Goal: Task Accomplishment & Management: Manage account settings

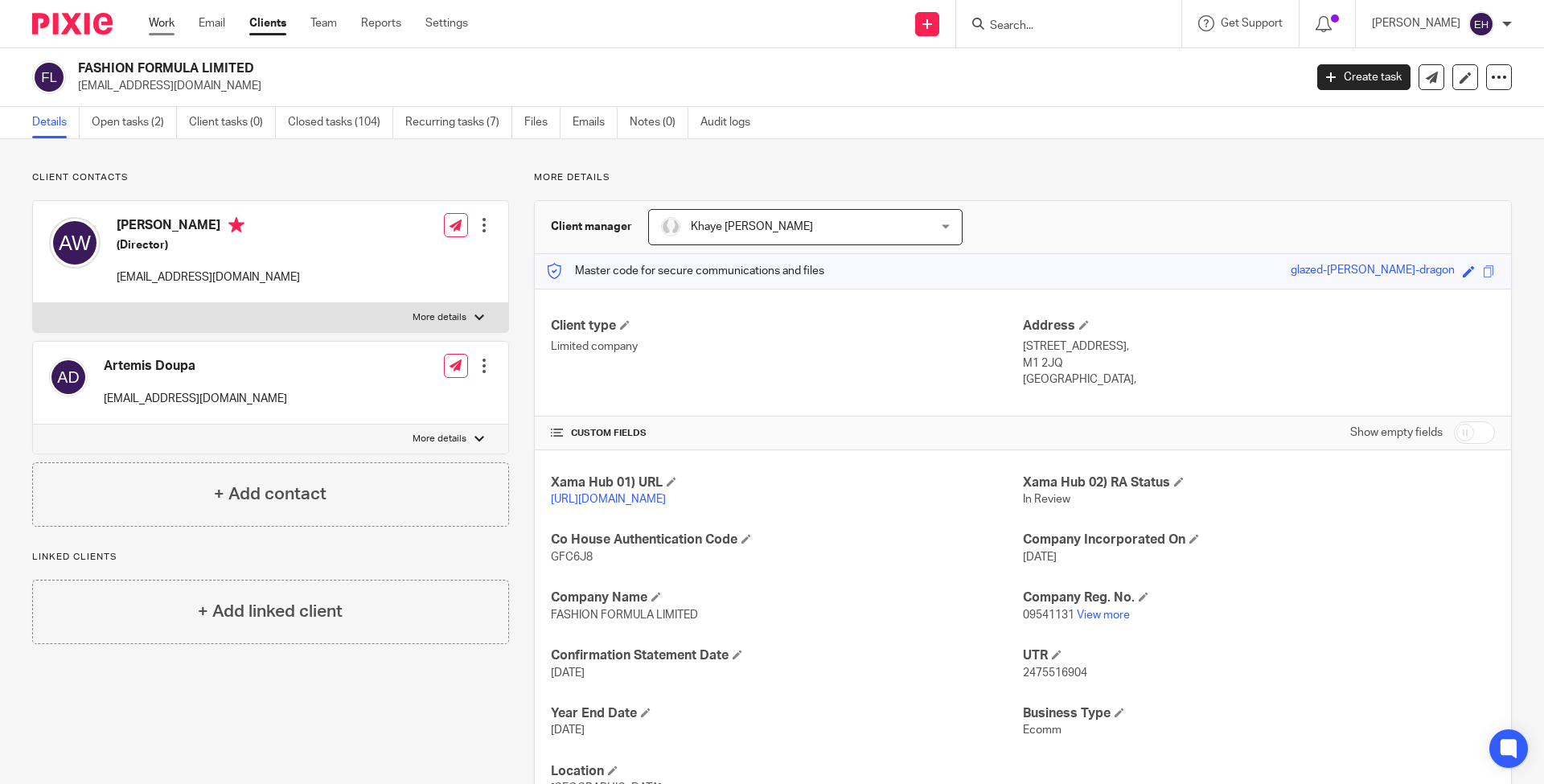
click at [160, 29] on link "Work" at bounding box center [162, 23] width 26 height 16
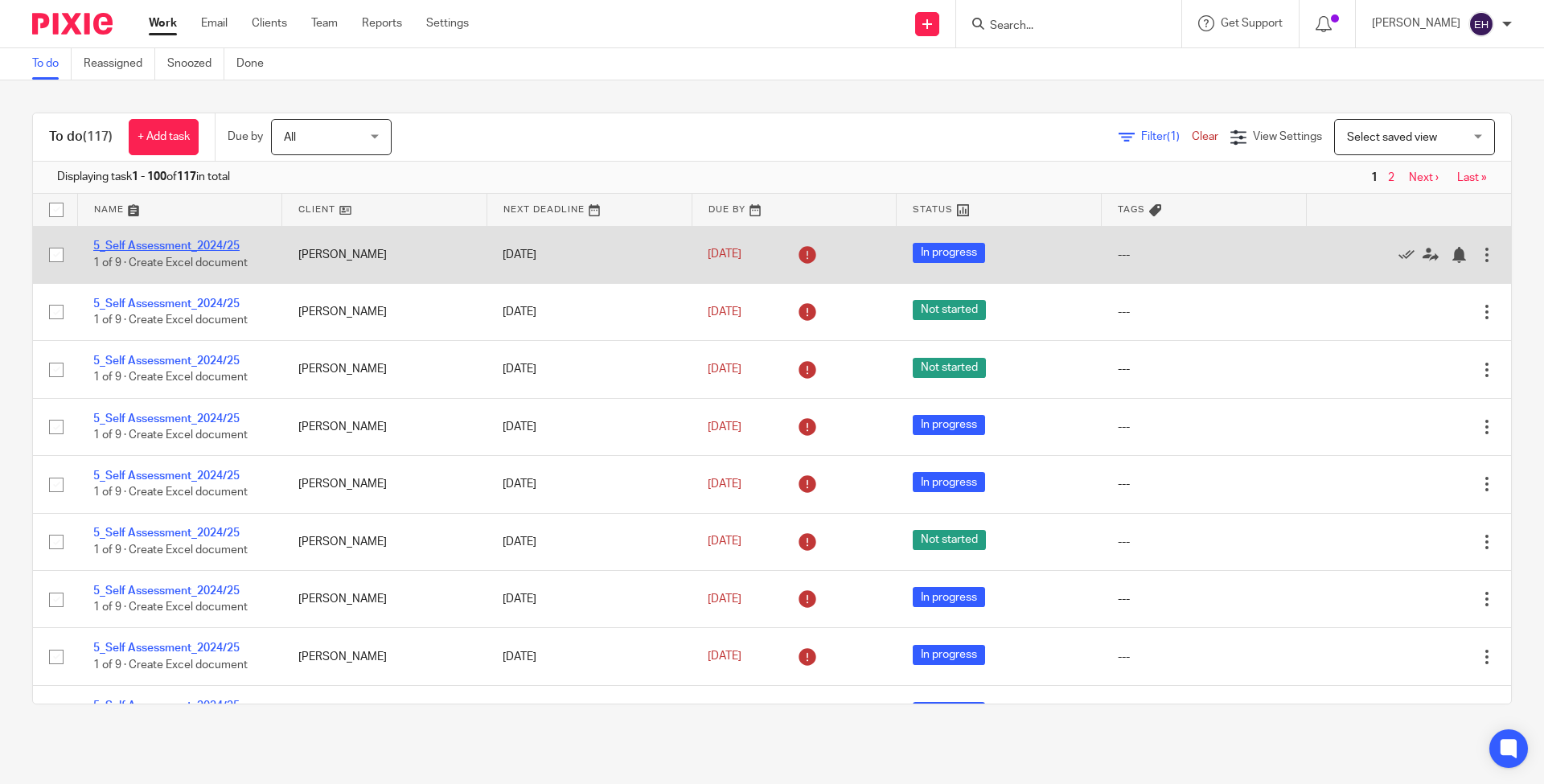
click at [163, 241] on link "5_Self Assessment_2024/25" at bounding box center [166, 246] width 146 height 11
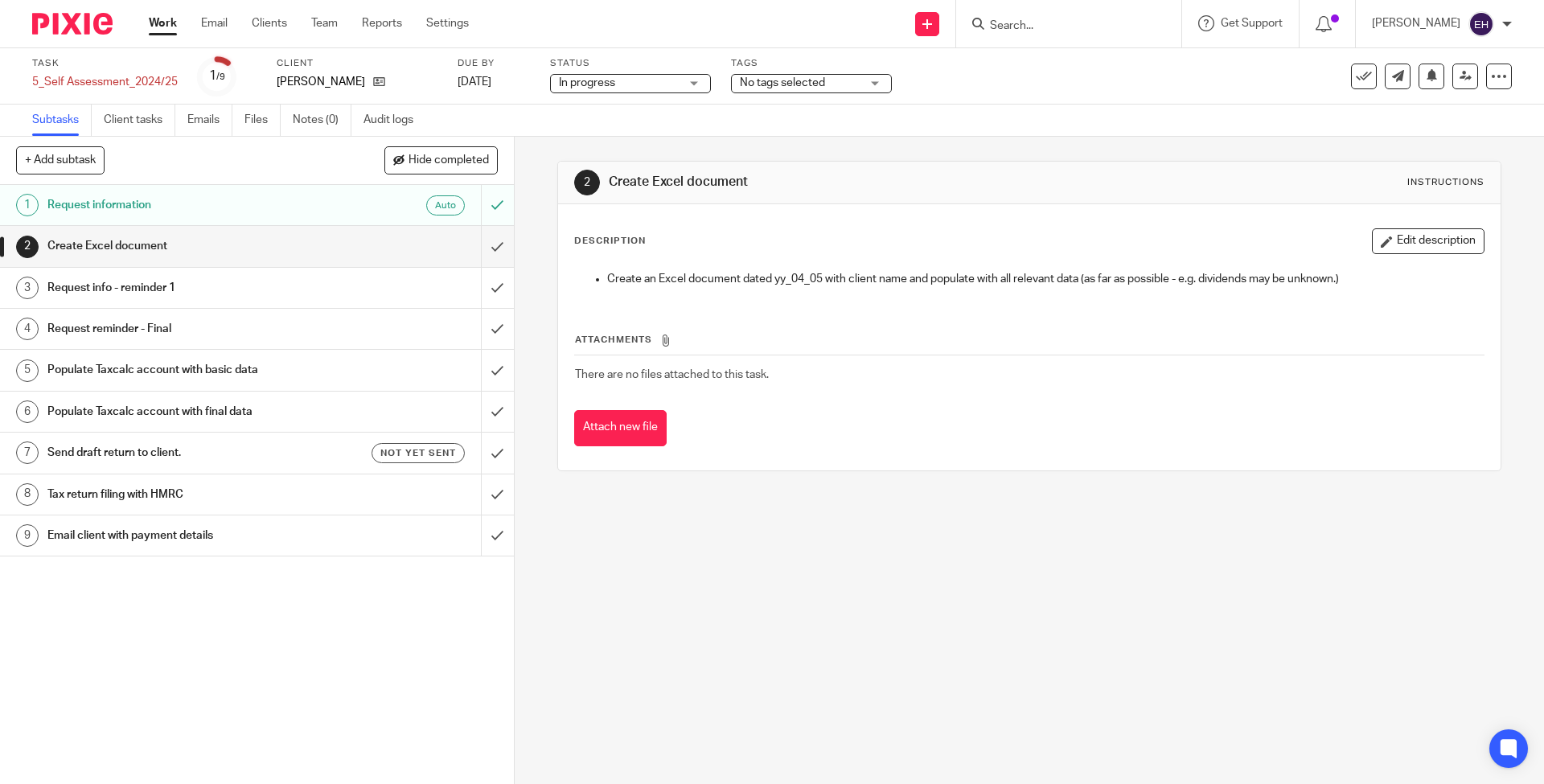
click at [169, 201] on h1 "Request information" at bounding box center [186, 205] width 278 height 24
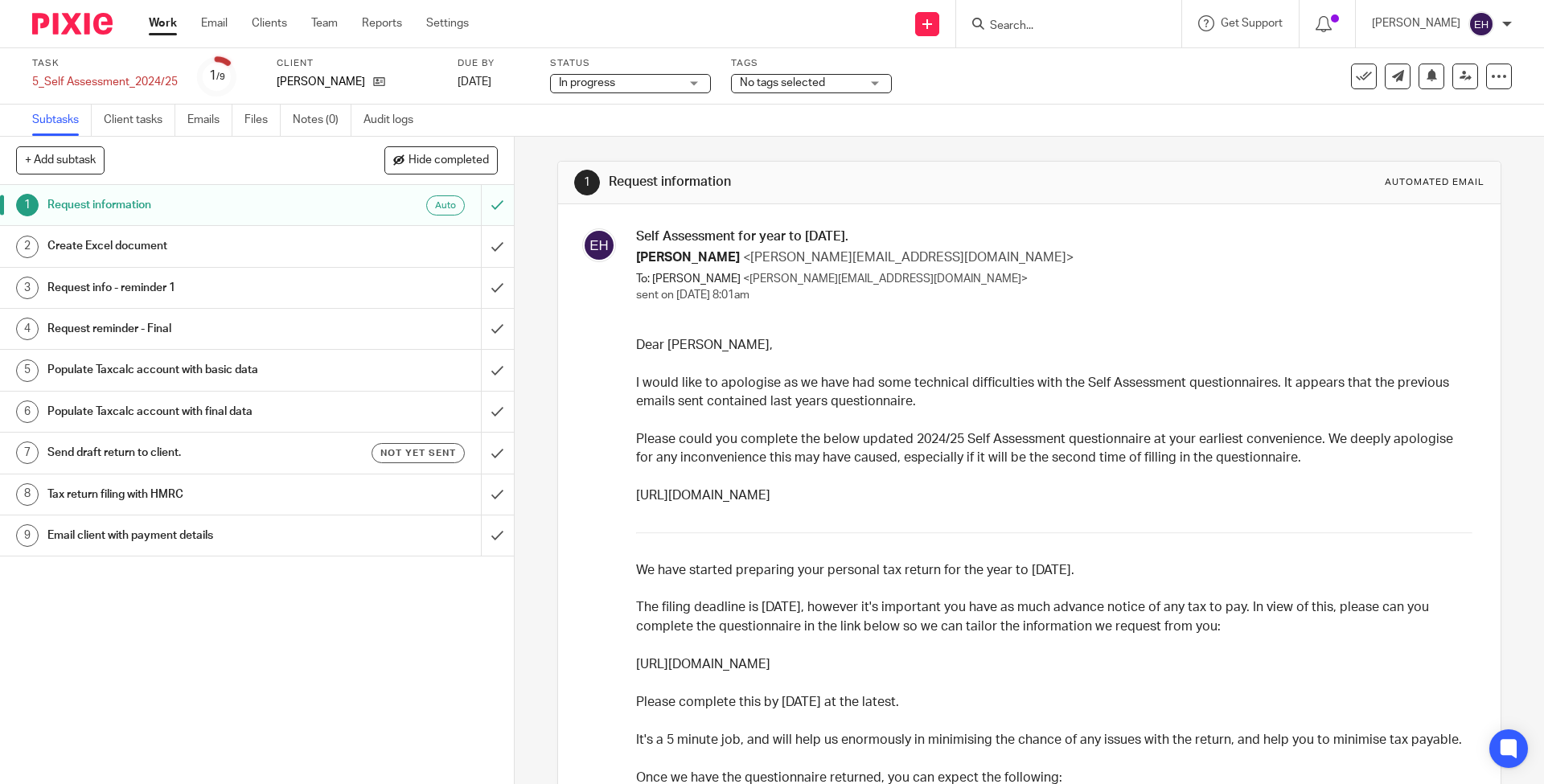
click at [770, 658] on link "https://forms.cloud.microsoft/e/4zteee3Z4M" at bounding box center [703, 664] width 134 height 13
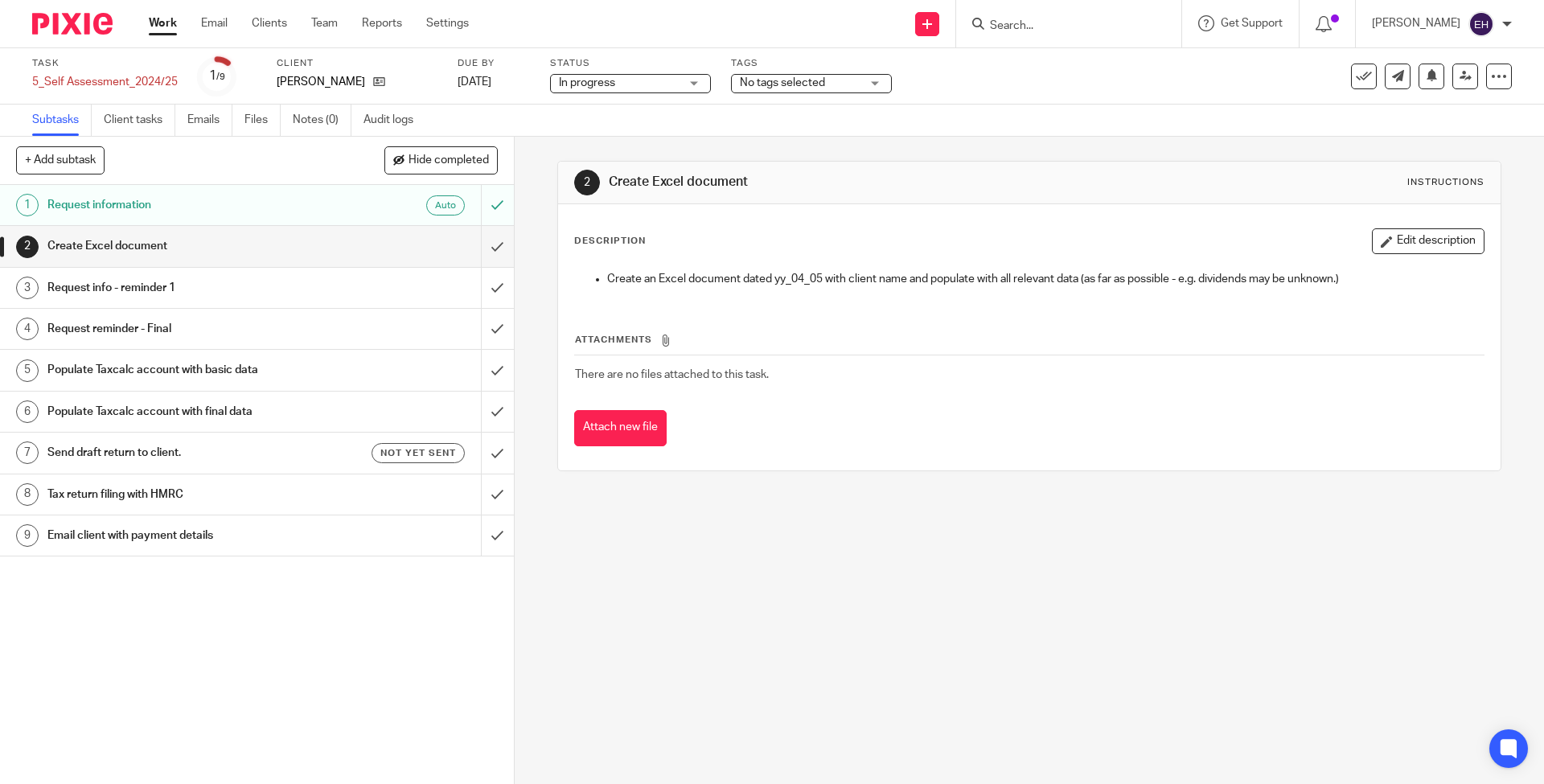
click at [172, 27] on link "Work" at bounding box center [163, 23] width 28 height 16
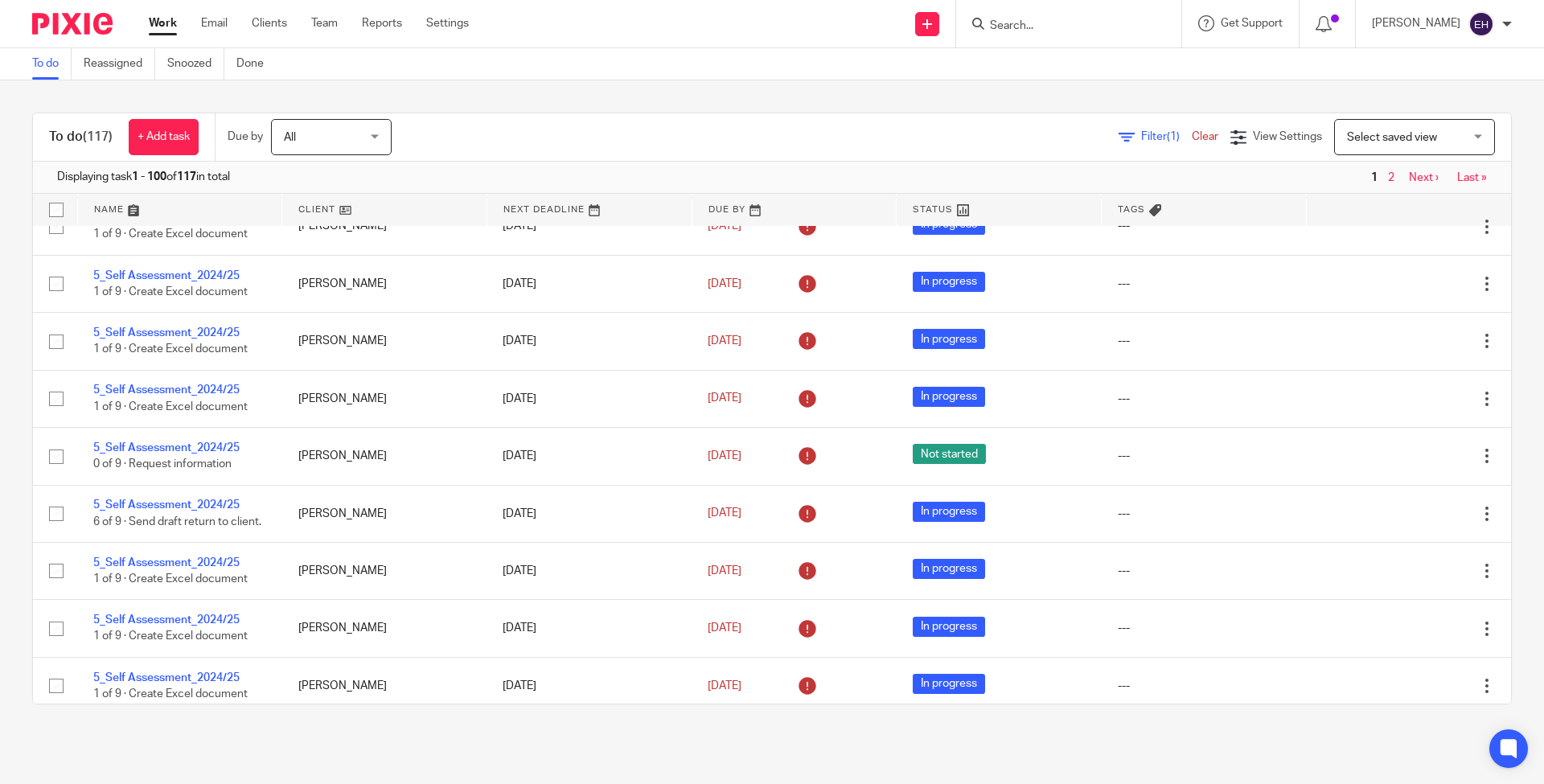
scroll to position [5426, 0]
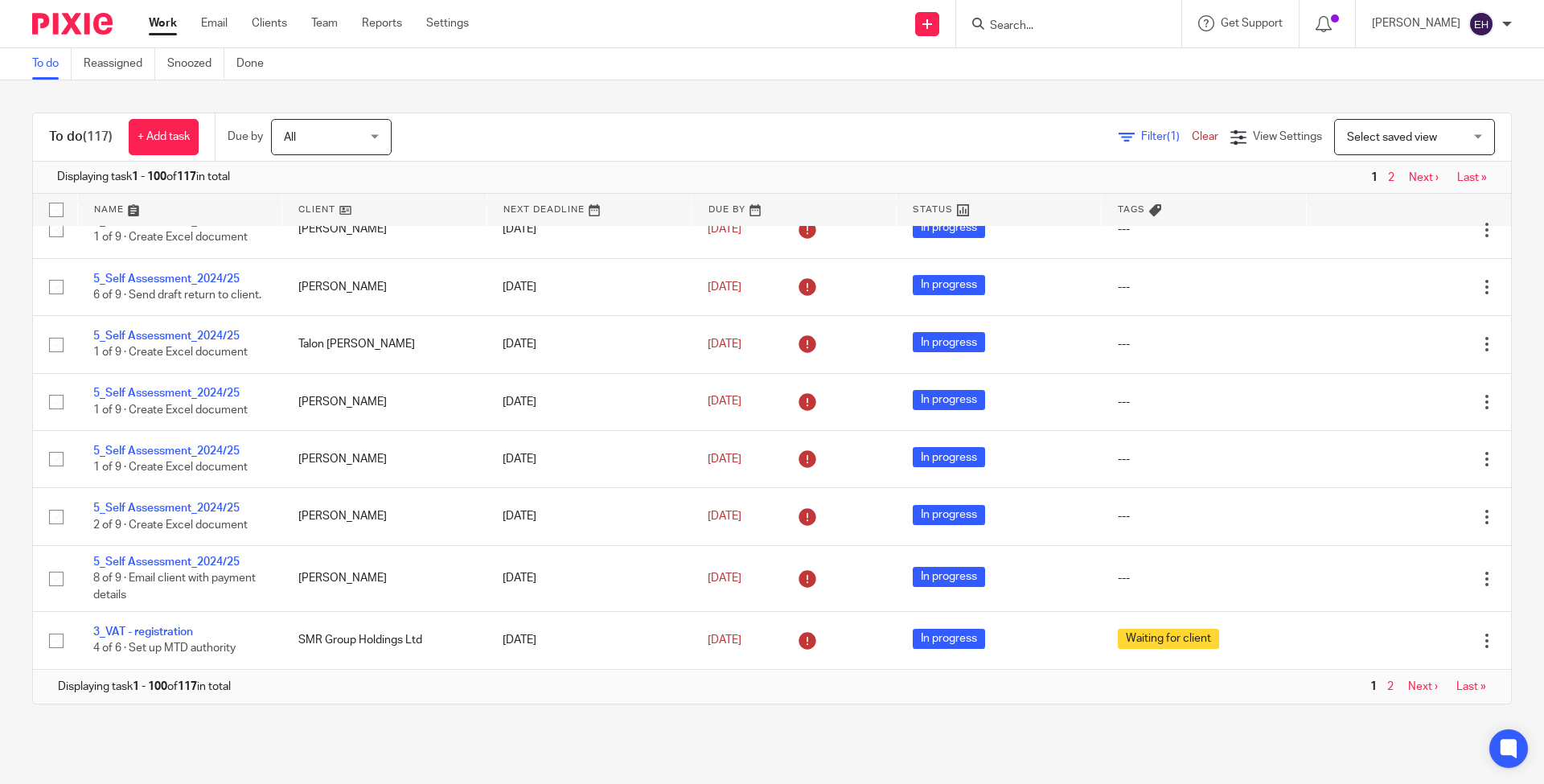
click at [1409, 183] on link "Next ›" at bounding box center [1424, 178] width 29 height 11
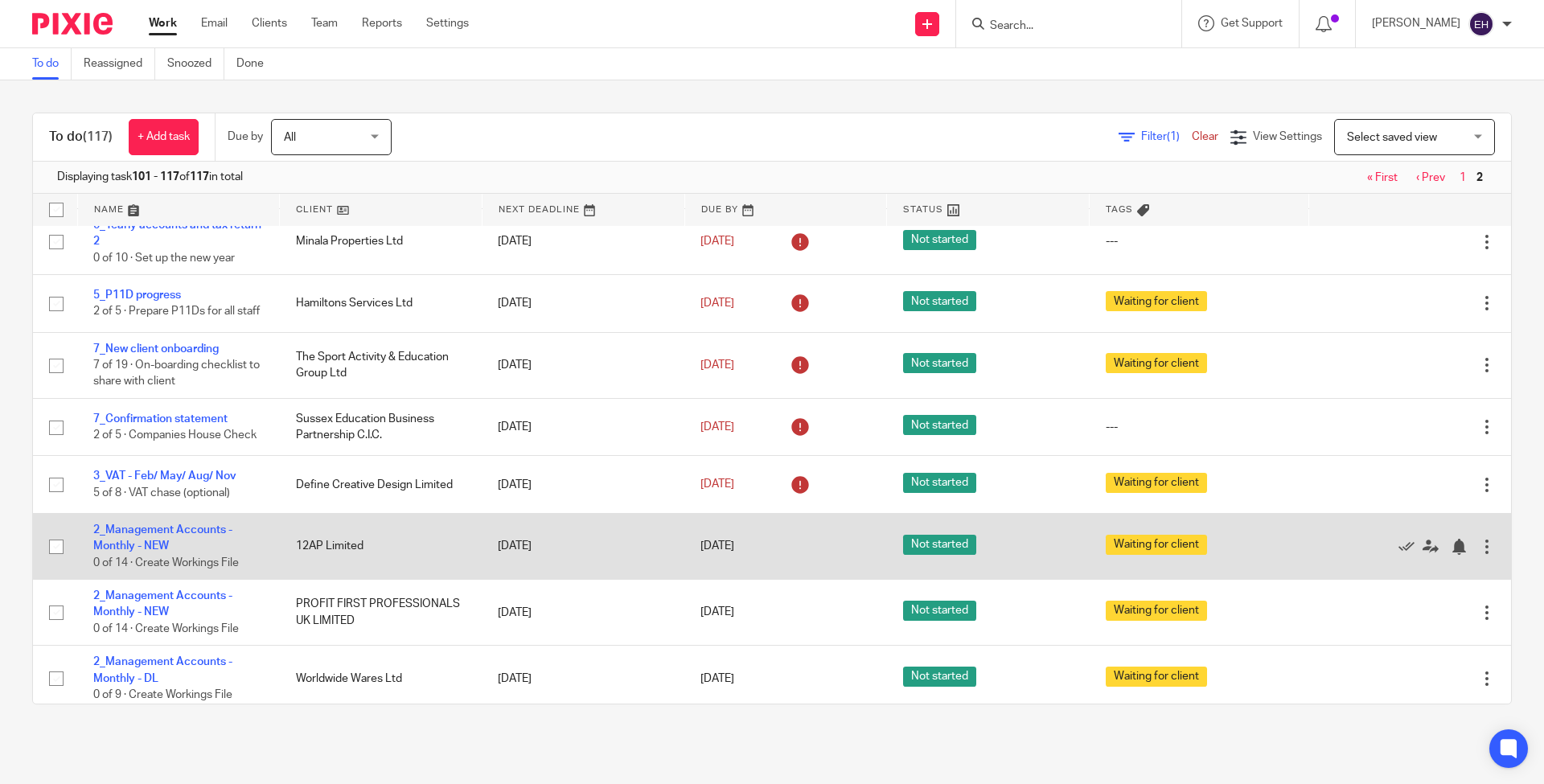
scroll to position [195, 0]
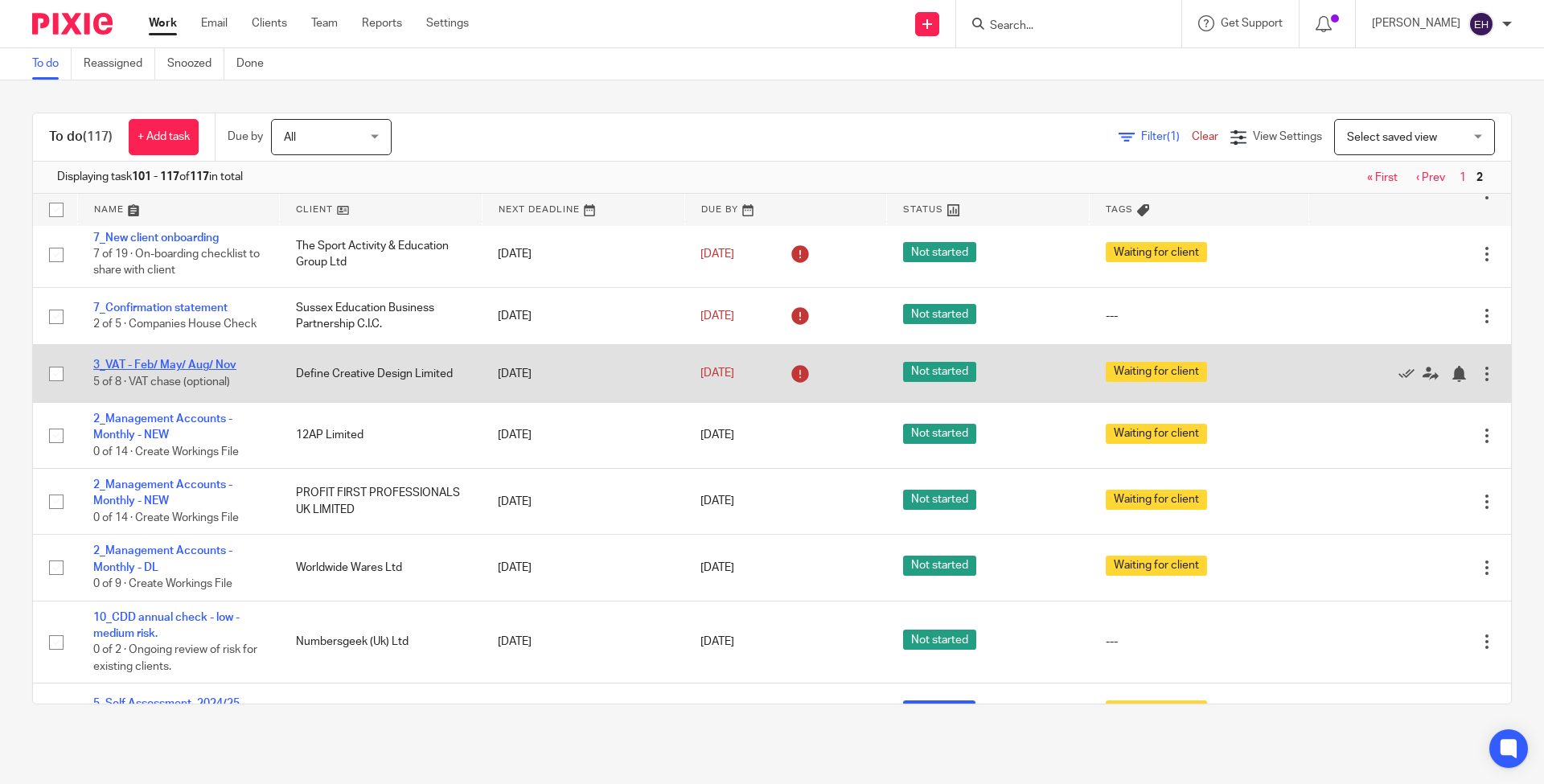
click at [137, 371] on link "3_VAT - Feb/ May/ Aug/ Nov" at bounding box center [165, 365] width 143 height 11
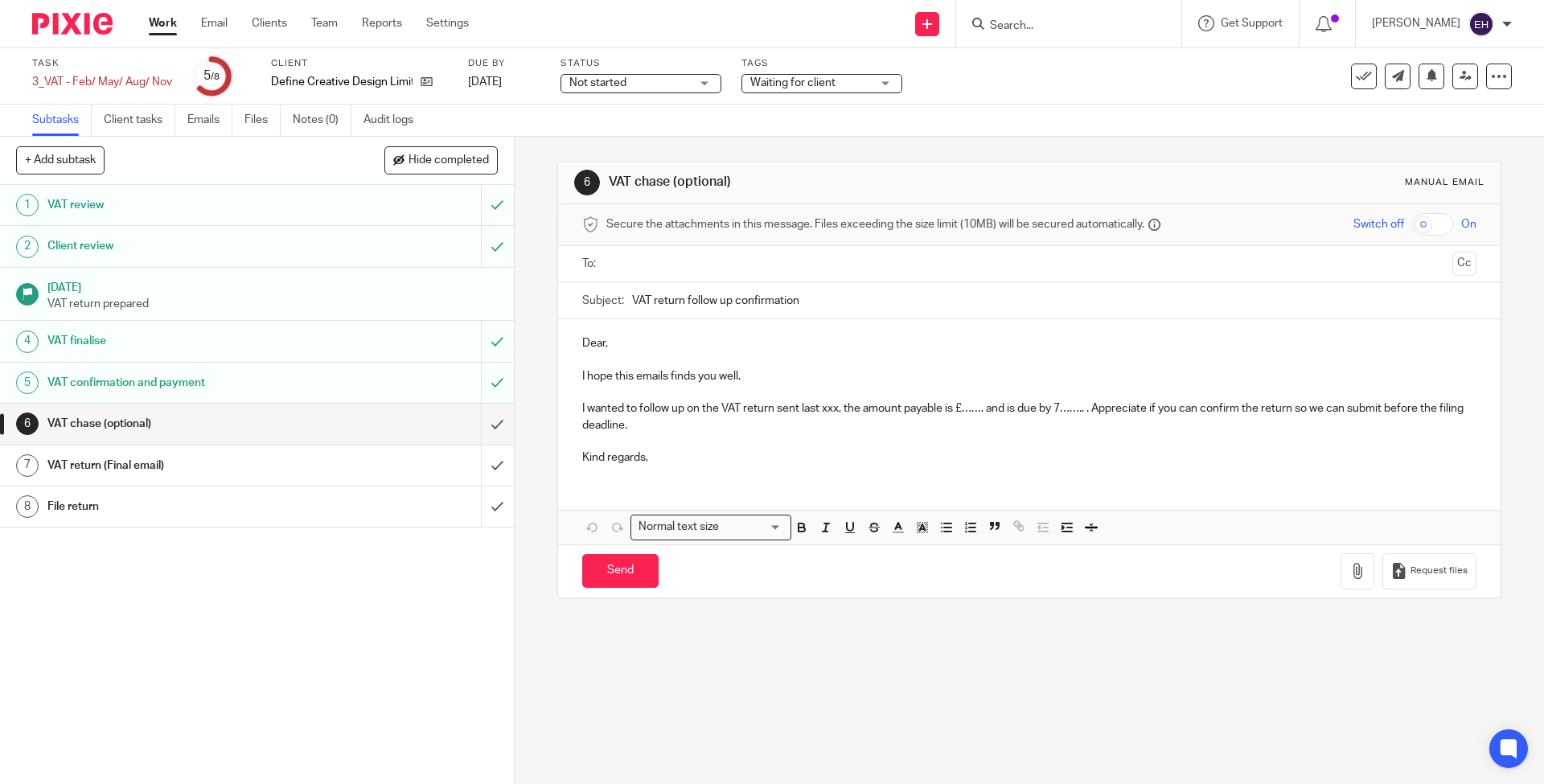
click at [834, 411] on p "I wanted to follow up on the VAT return sent last xxx, the amount payable is £……" at bounding box center [1028, 417] width 893 height 33
click at [1028, 408] on p "I wanted to follow up on the VAT return sent last [DATE], the amount payable is…" at bounding box center [1028, 417] width 893 height 33
click at [1152, 406] on p "I wanted to follow up on the VAT return sent last [DATE], the amount payable is…" at bounding box center [1028, 417] width 893 height 33
click at [648, 260] on input "text" at bounding box center [1028, 263] width 834 height 18
click at [601, 347] on p "Dear," at bounding box center [1028, 347] width 893 height 16
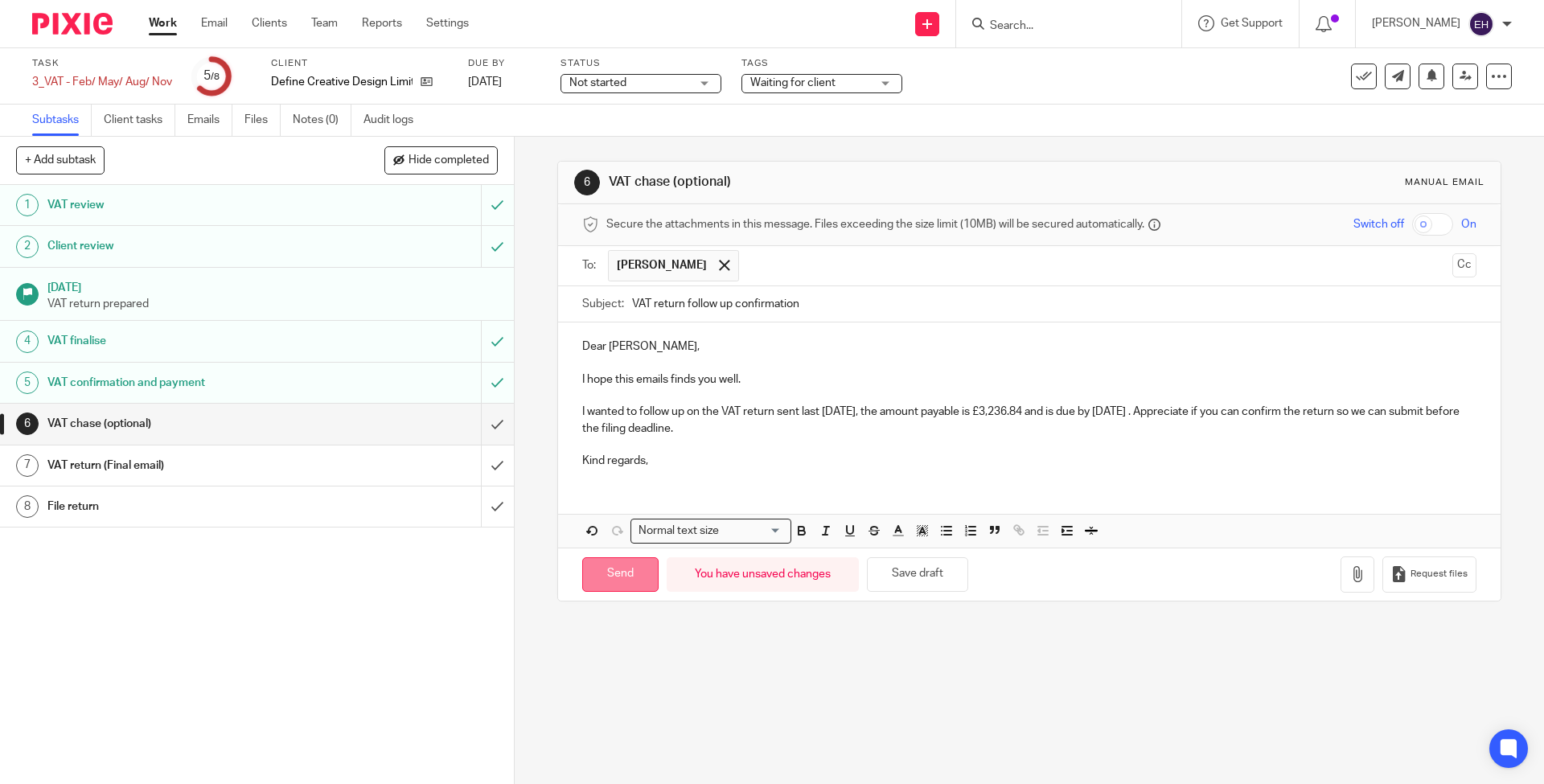
click at [639, 586] on input "Send" at bounding box center [620, 574] width 76 height 35
type input "Sent"
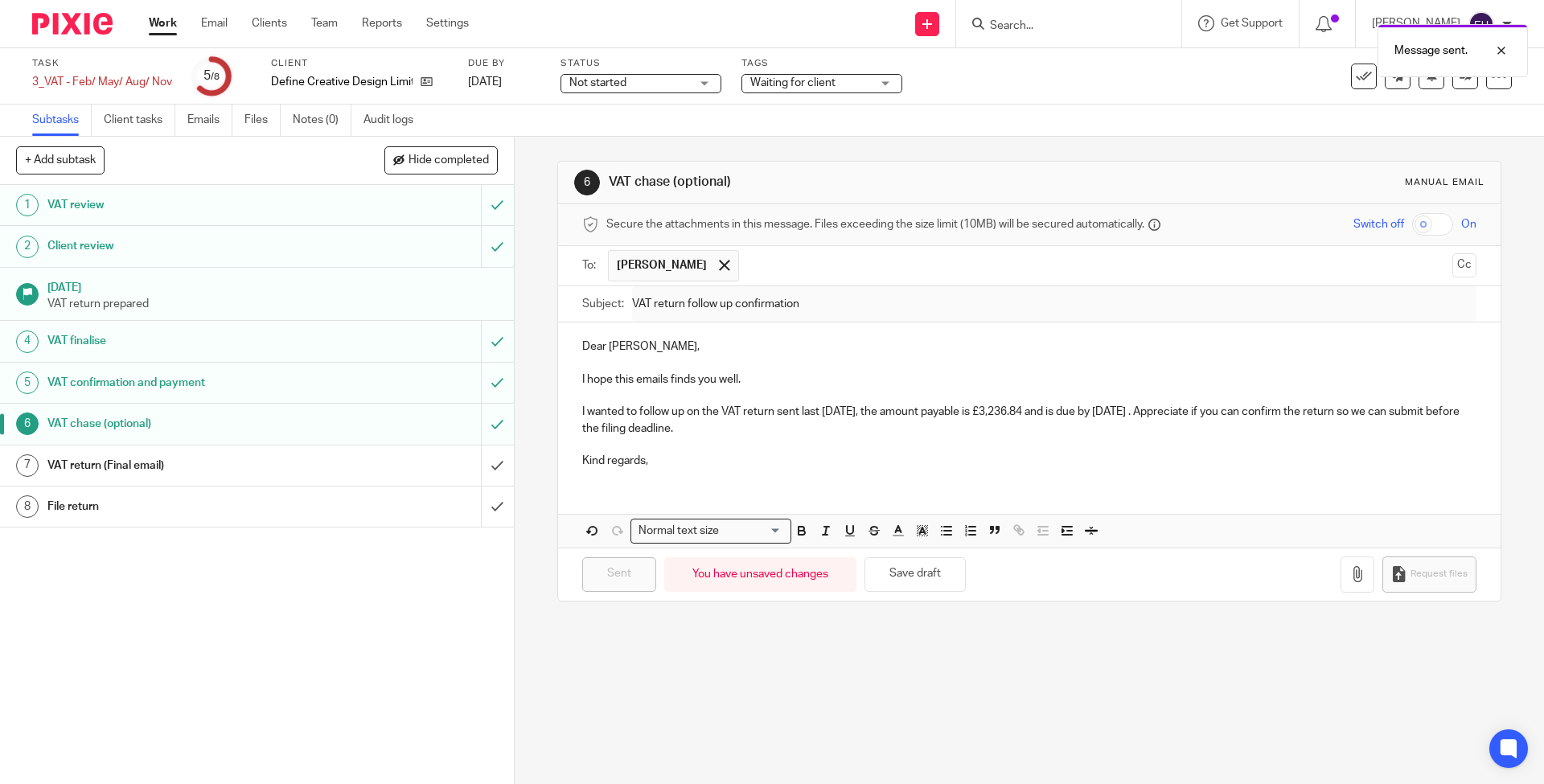
click at [161, 29] on link "Work" at bounding box center [163, 23] width 28 height 16
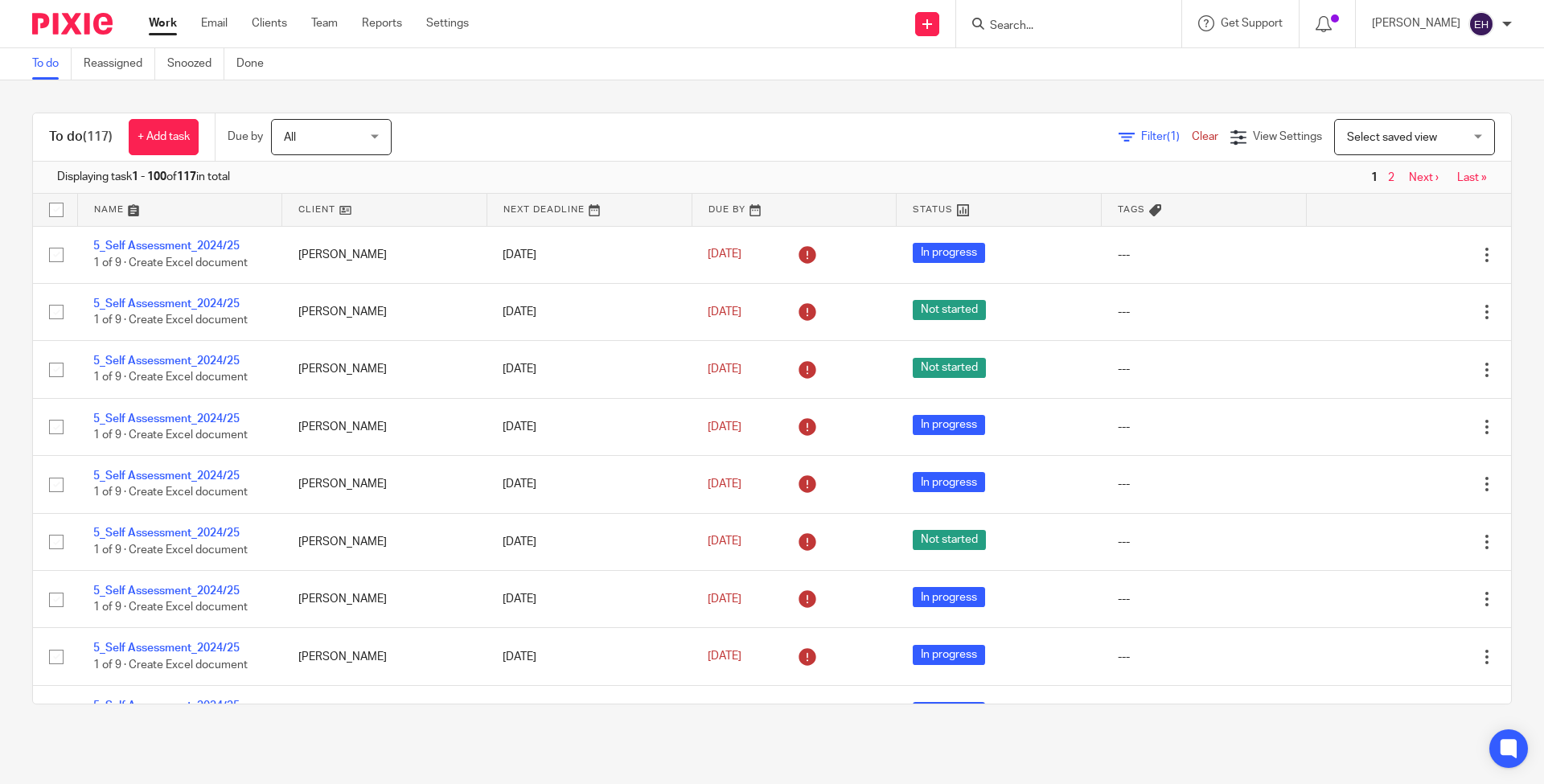
click at [1409, 176] on link "Next ›" at bounding box center [1424, 178] width 29 height 11
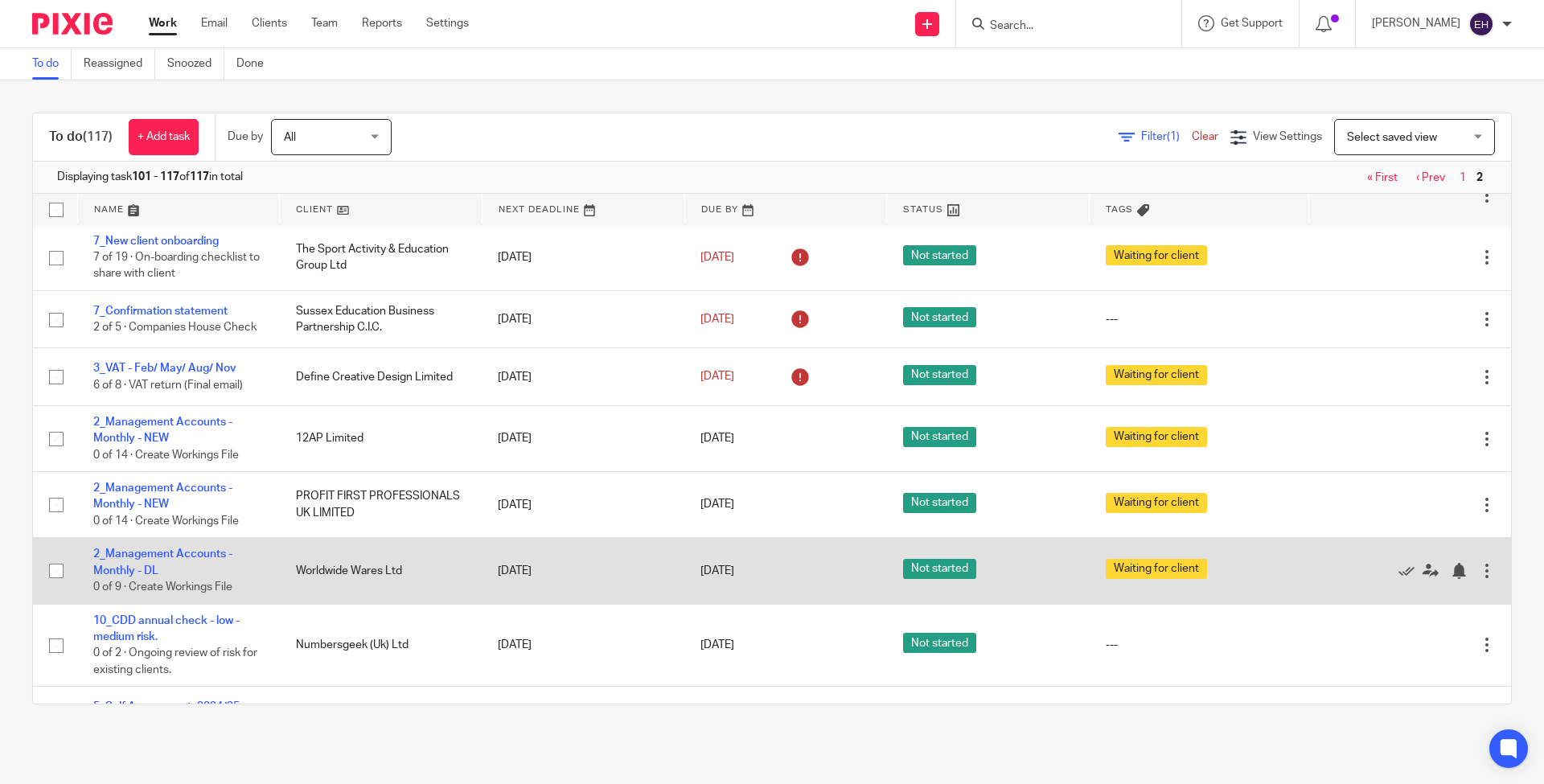
scroll to position [282, 0]
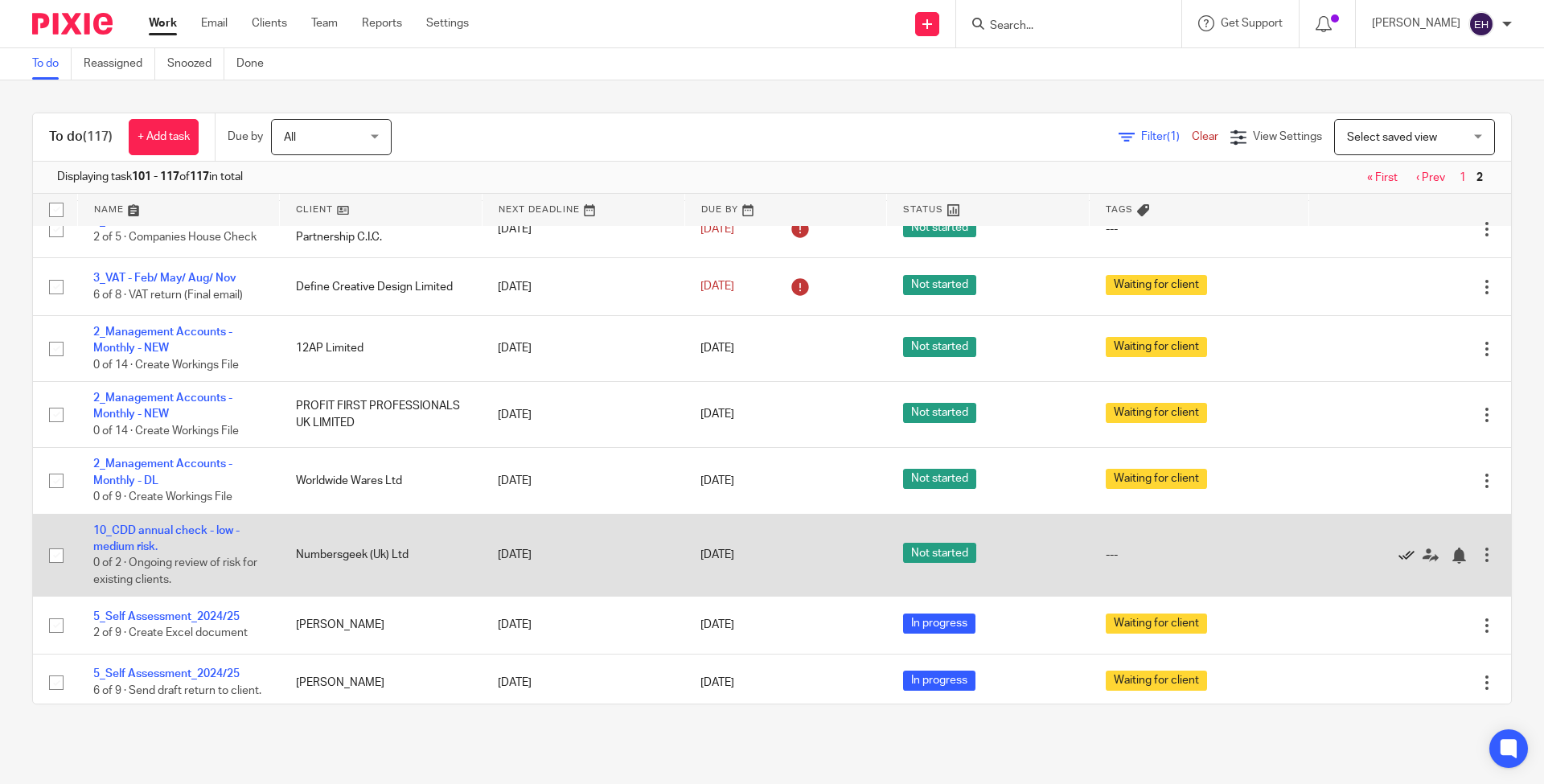
click at [1398, 564] on icon at bounding box center [1406, 555] width 16 height 16
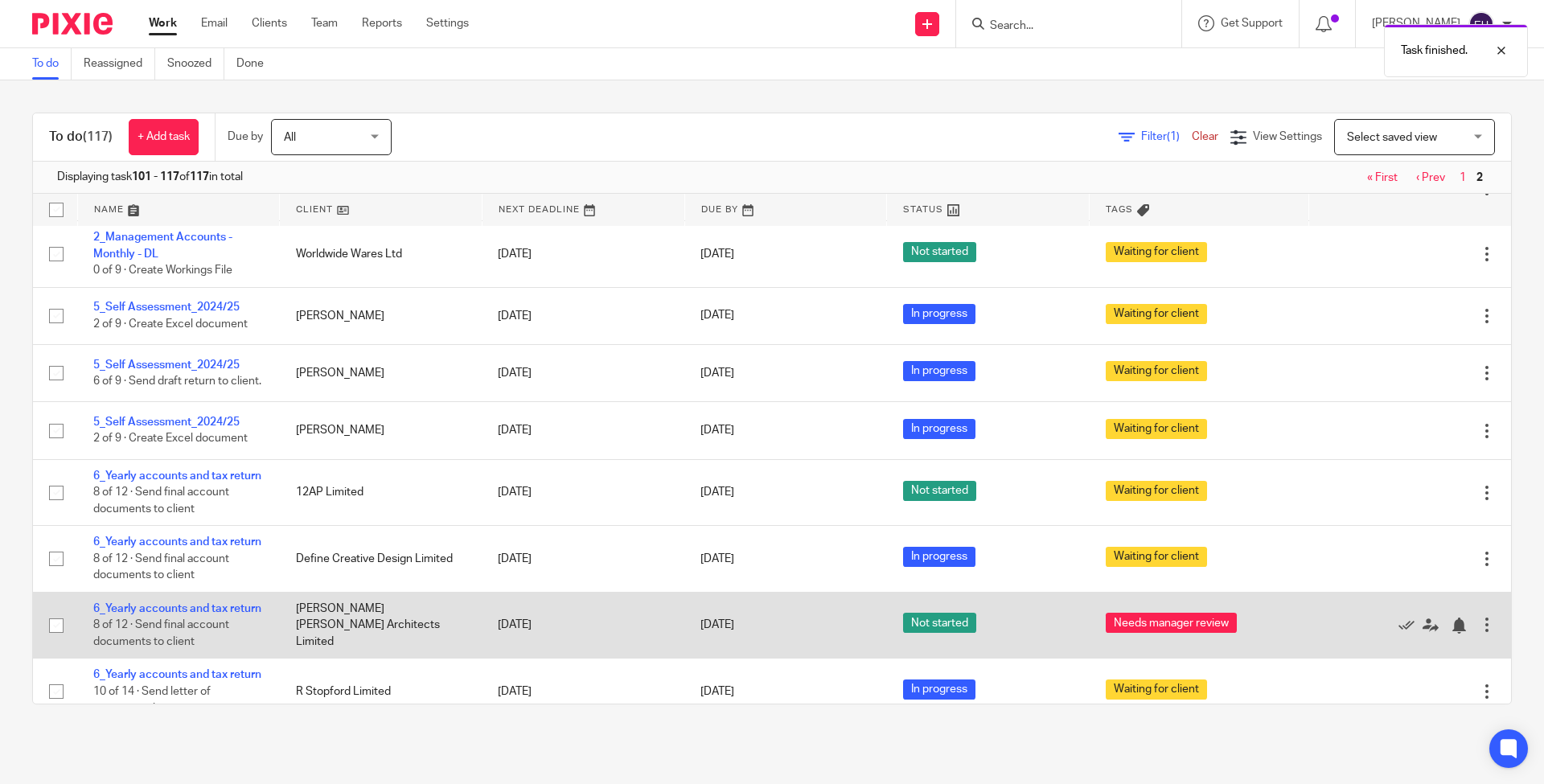
scroll to position [389, 0]
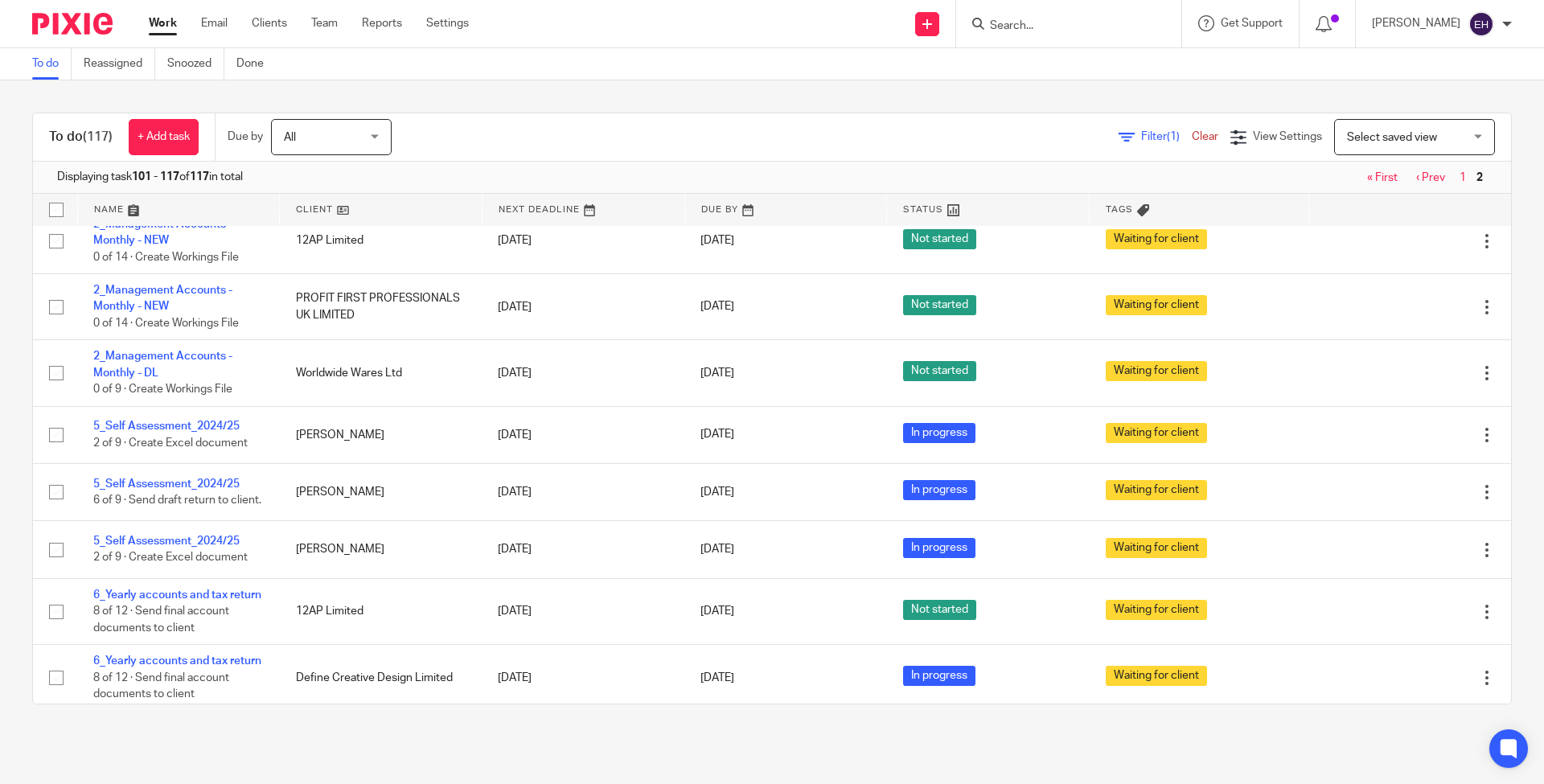
click at [715, 126] on div "Filter (1) Clear View Settings View Settings (1) Filters Clear Save Manage save…" at bounding box center [966, 137] width 1092 height 36
drag, startPoint x: 703, startPoint y: 135, endPoint x: 720, endPoint y: 135, distance: 17.0
click at [704, 135] on div "Filter (1) Clear View Settings View Settings (1) Filters Clear Save Manage save…" at bounding box center [966, 137] width 1092 height 36
click at [731, 134] on div "Filter (1) Clear View Settings View Settings (1) Filters Clear Save Manage save…" at bounding box center [966, 137] width 1092 height 36
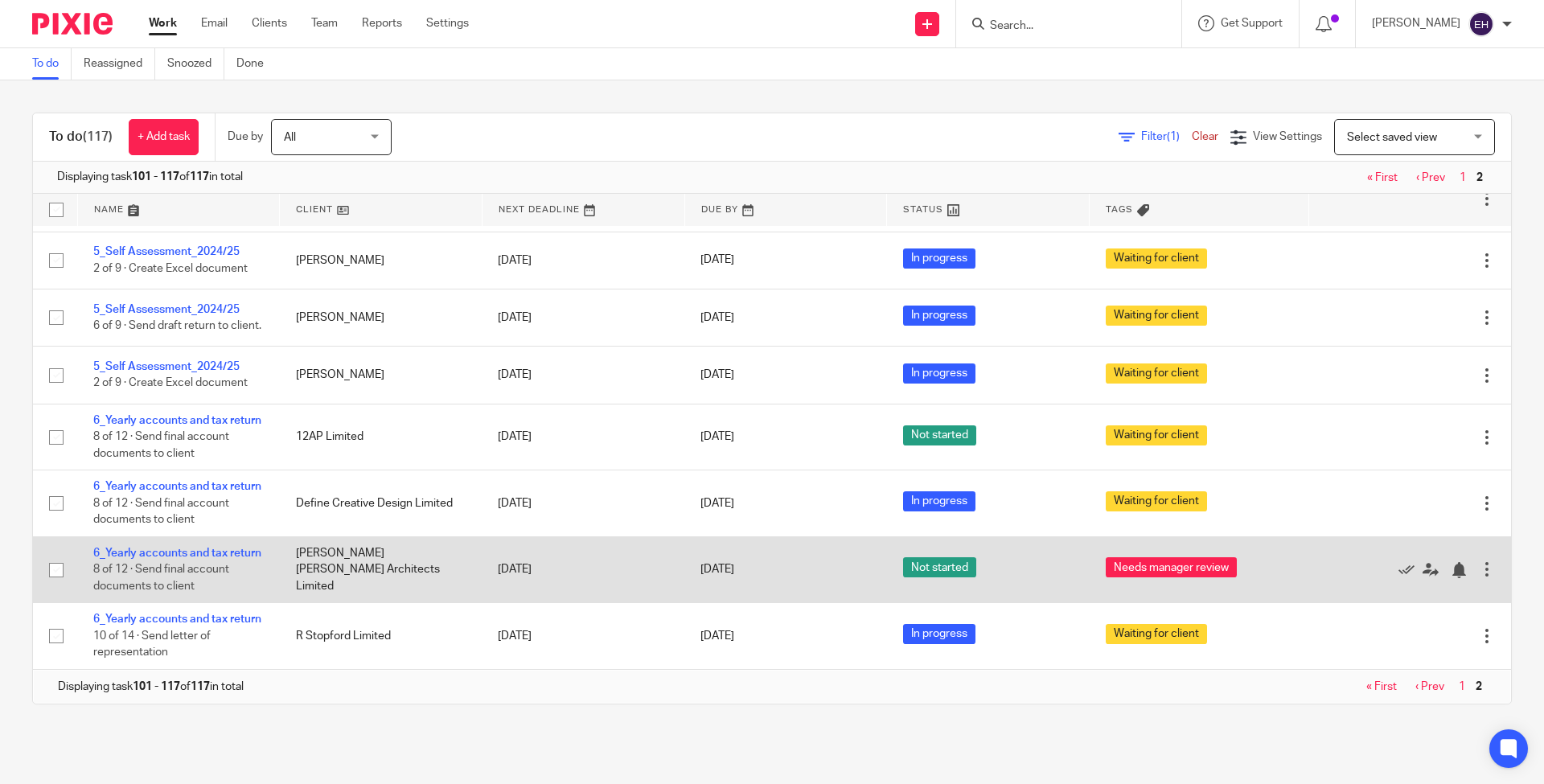
scroll to position [0, 0]
